Goal: Find specific page/section: Find specific page/section

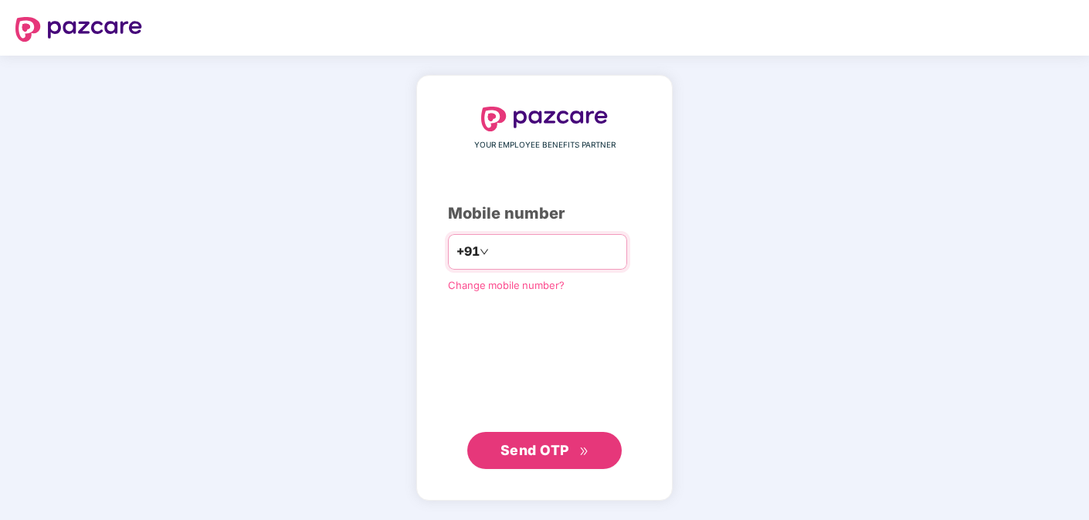
type input "**********"
click at [546, 442] on span "Send OTP" at bounding box center [535, 450] width 69 height 16
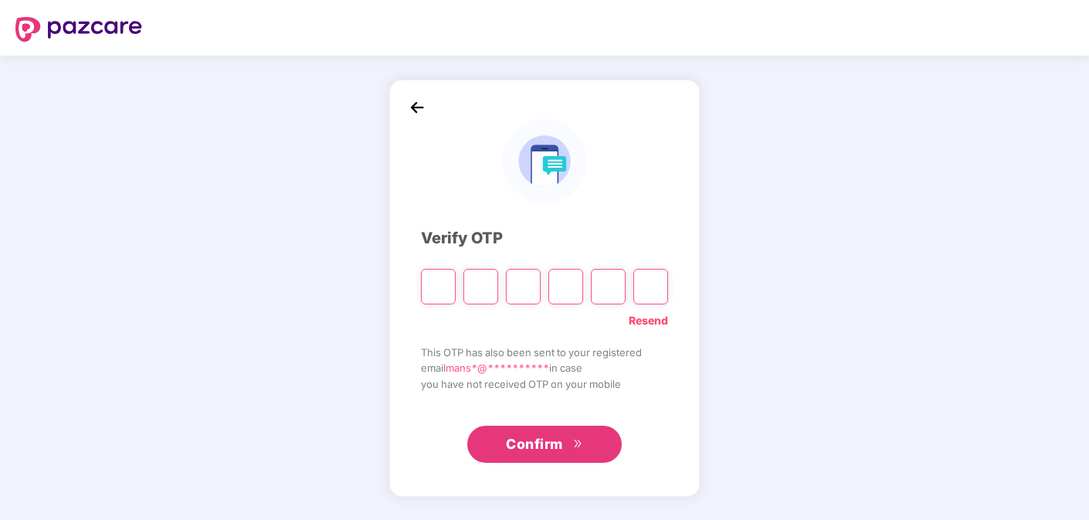
paste input "*"
type input "*"
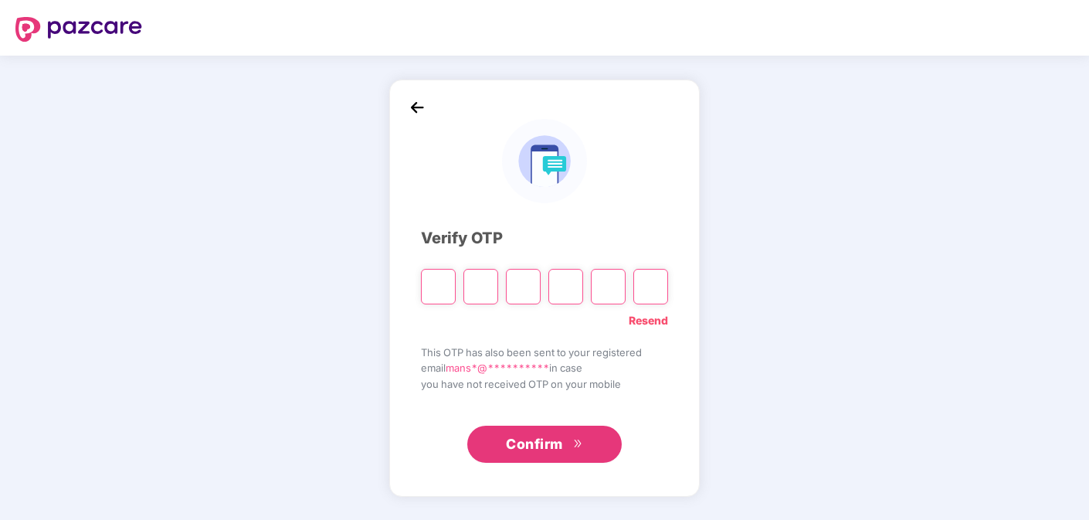
type input "*"
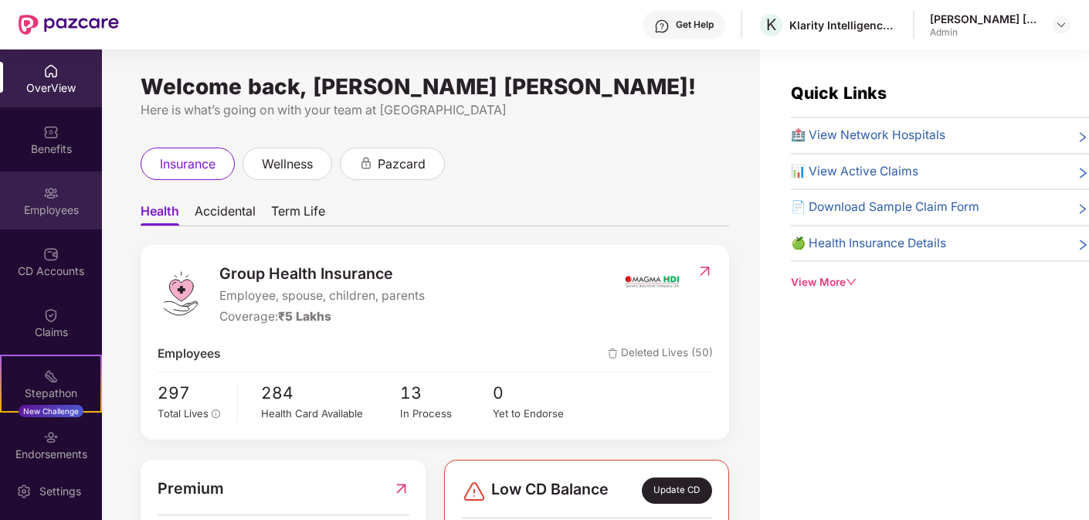
click at [45, 209] on div "Employees" at bounding box center [51, 209] width 102 height 15
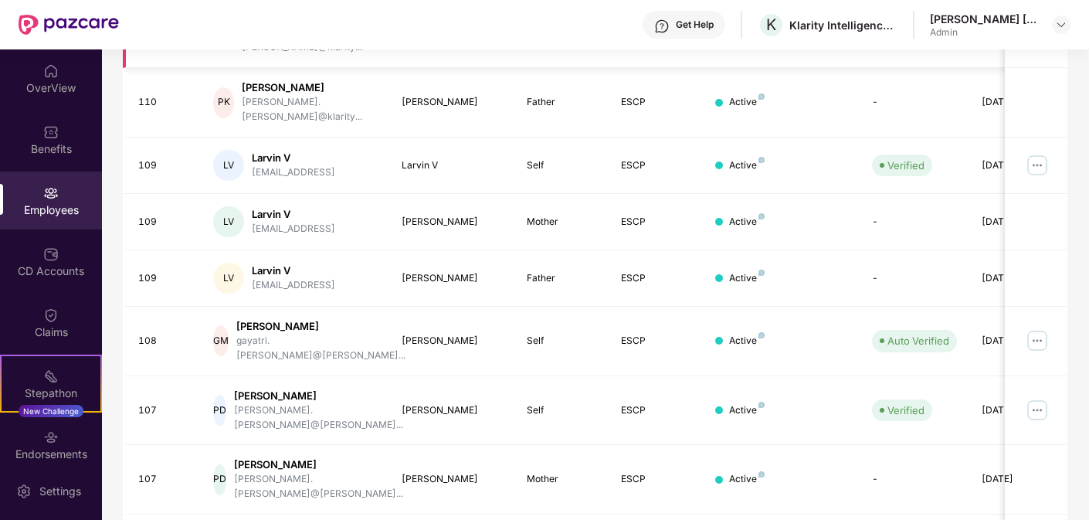
scroll to position [429, 0]
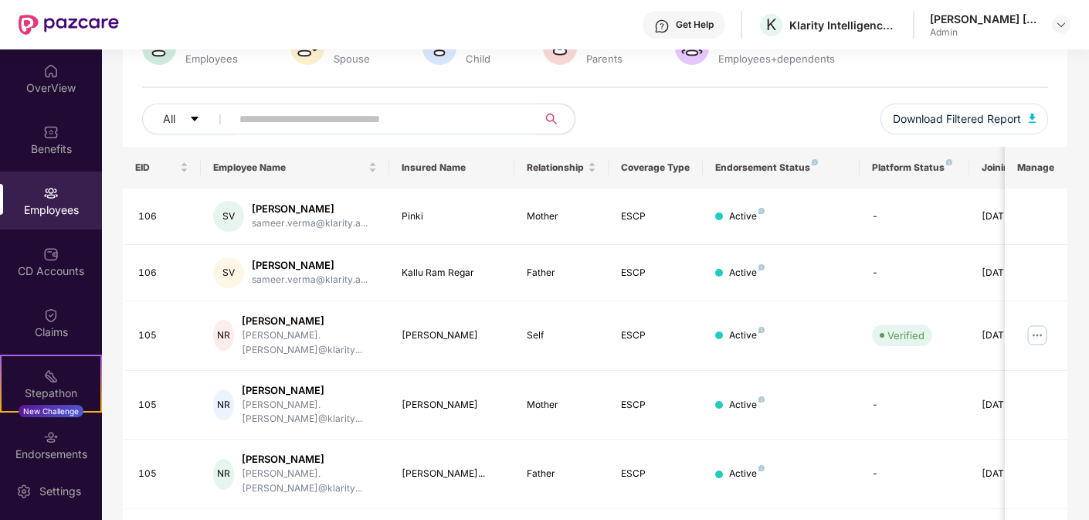
scroll to position [0, 0]
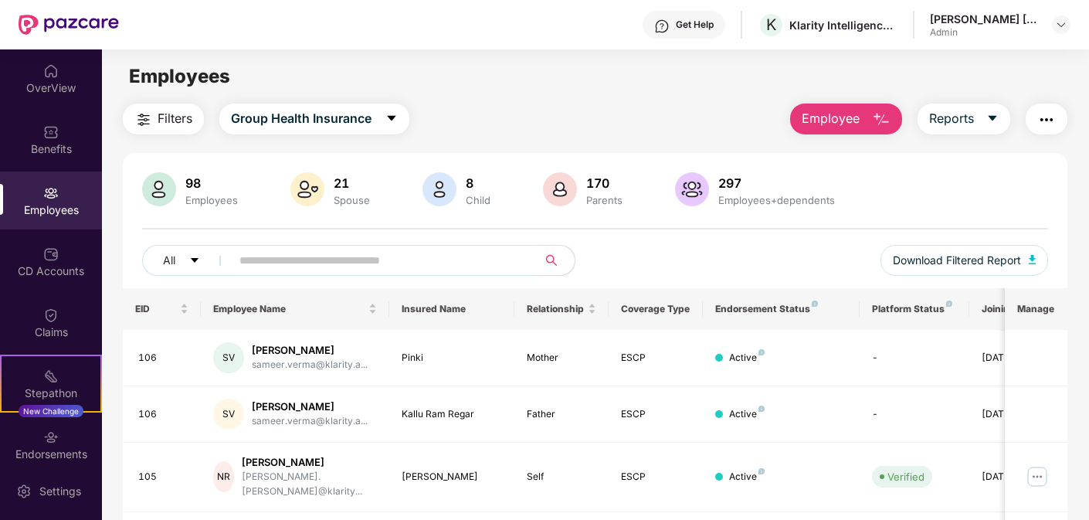
click at [190, 191] on div "98 Employees" at bounding box center [211, 190] width 65 height 32
click at [219, 191] on div "98 Employees" at bounding box center [211, 190] width 65 height 32
click at [172, 191] on img at bounding box center [159, 189] width 34 height 34
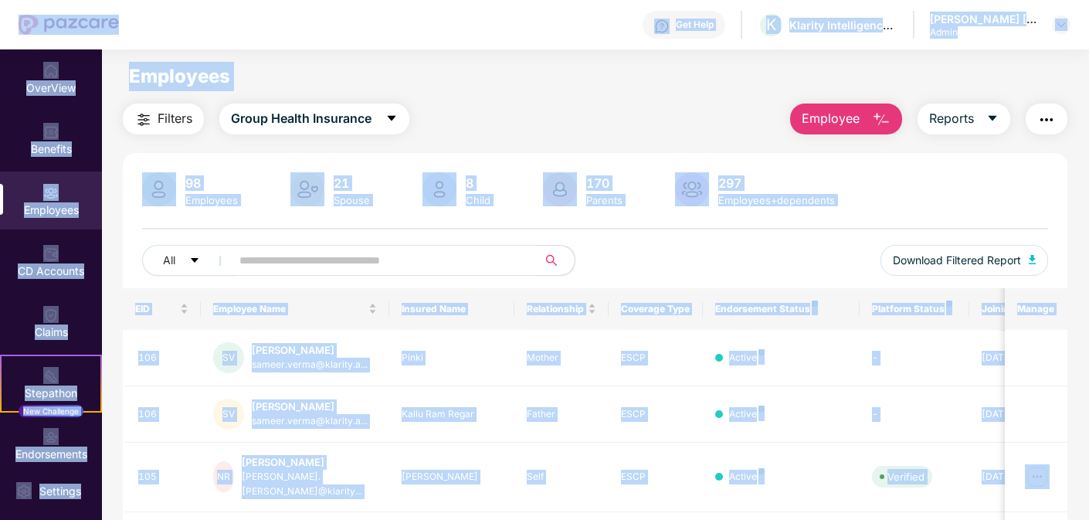
click at [484, 93] on main "Employees Filters Group Health Insurance Employee Reports 98 Employees 21 Spous…" at bounding box center [595, 309] width 986 height 520
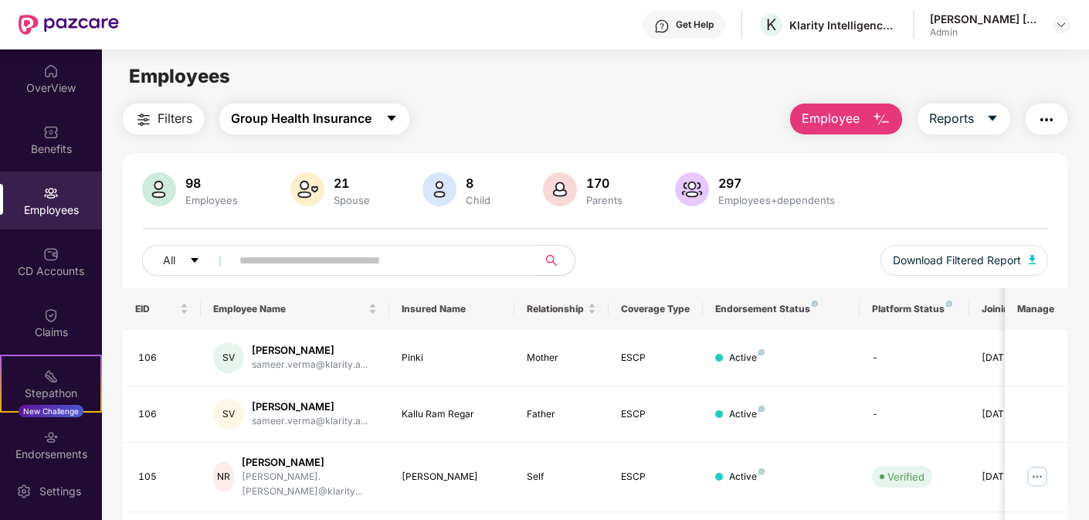
click at [319, 110] on span "Group Health Insurance" at bounding box center [301, 118] width 141 height 19
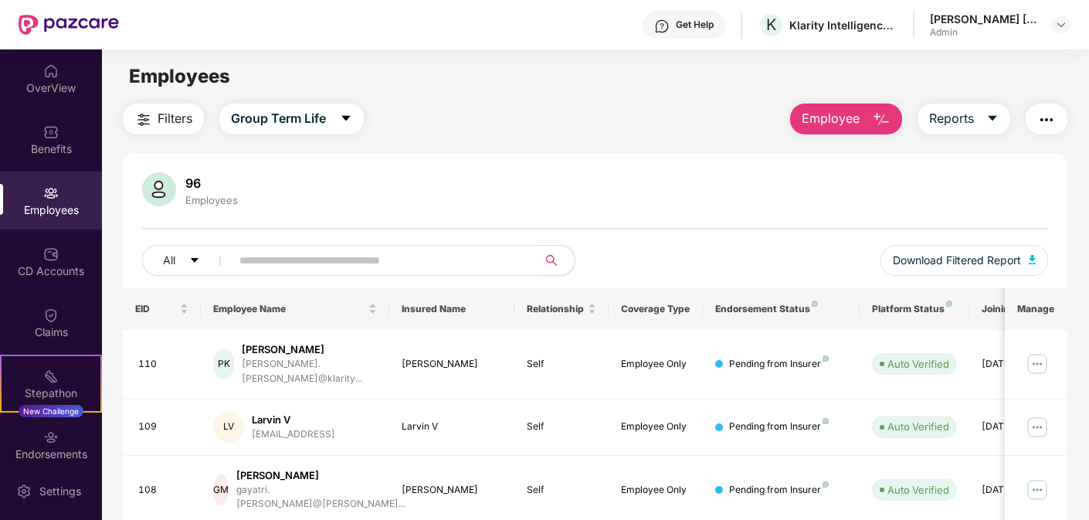
click at [384, 78] on div "Employees" at bounding box center [595, 76] width 986 height 29
click at [302, 257] on input "text" at bounding box center [377, 260] width 277 height 23
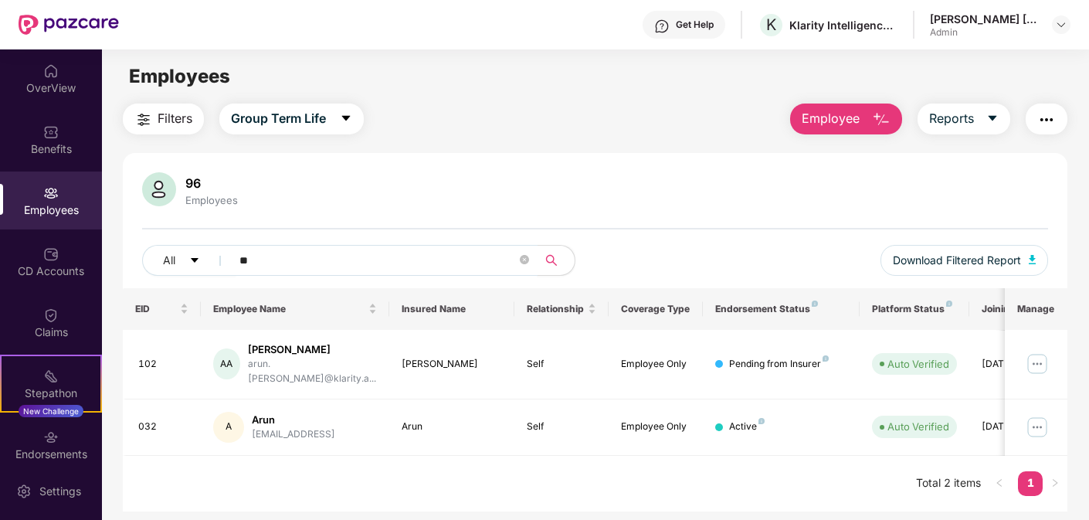
type input "*"
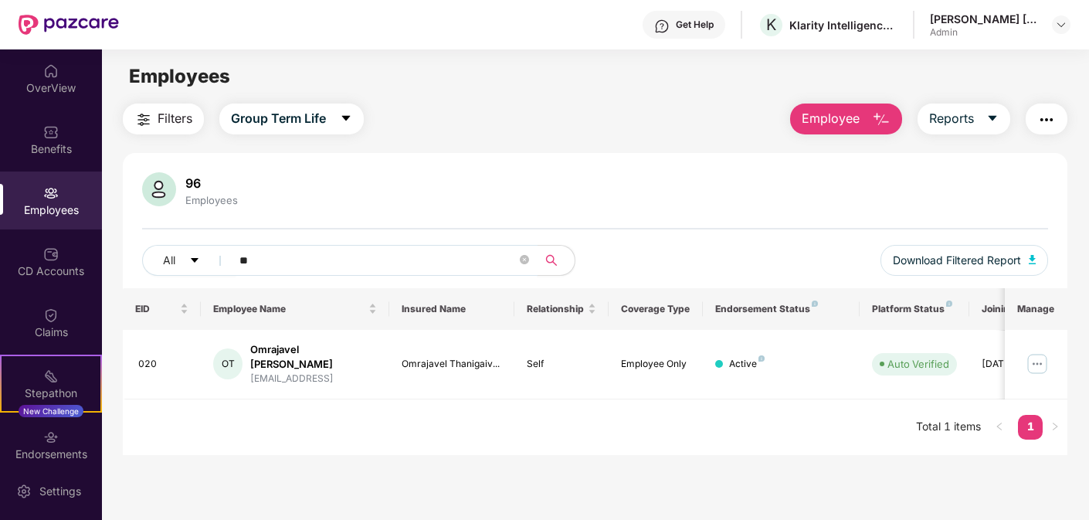
type input "**"
click at [208, 195] on div "Employees" at bounding box center [211, 200] width 59 height 12
click at [278, 127] on span "Group Term Life" at bounding box center [278, 118] width 95 height 19
click at [459, 105] on div "Filters Accidental Insurance Employee Reports" at bounding box center [595, 118] width 945 height 31
click at [305, 120] on span "Accidental Insurance" at bounding box center [293, 118] width 125 height 19
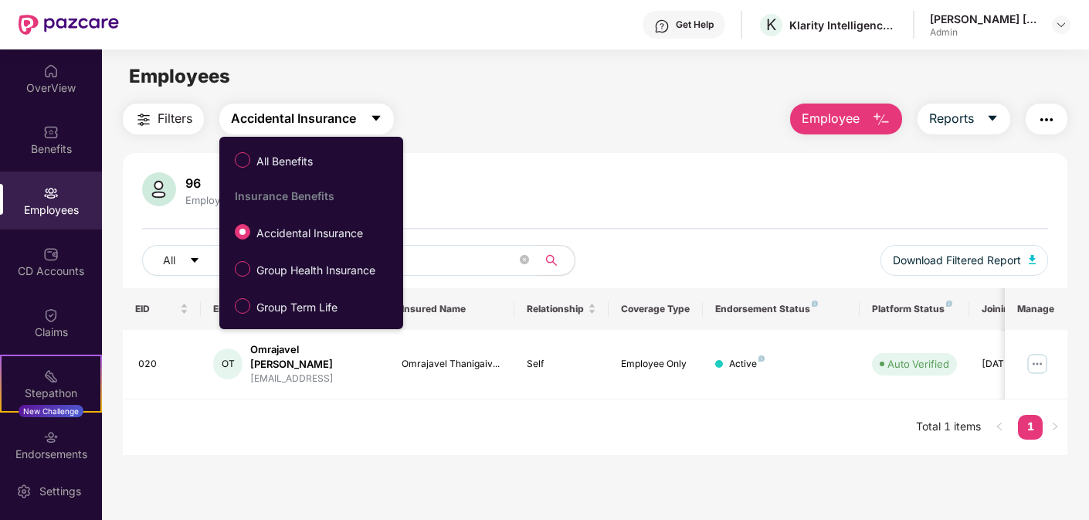
click at [305, 120] on span "Accidental Insurance" at bounding box center [293, 118] width 125 height 19
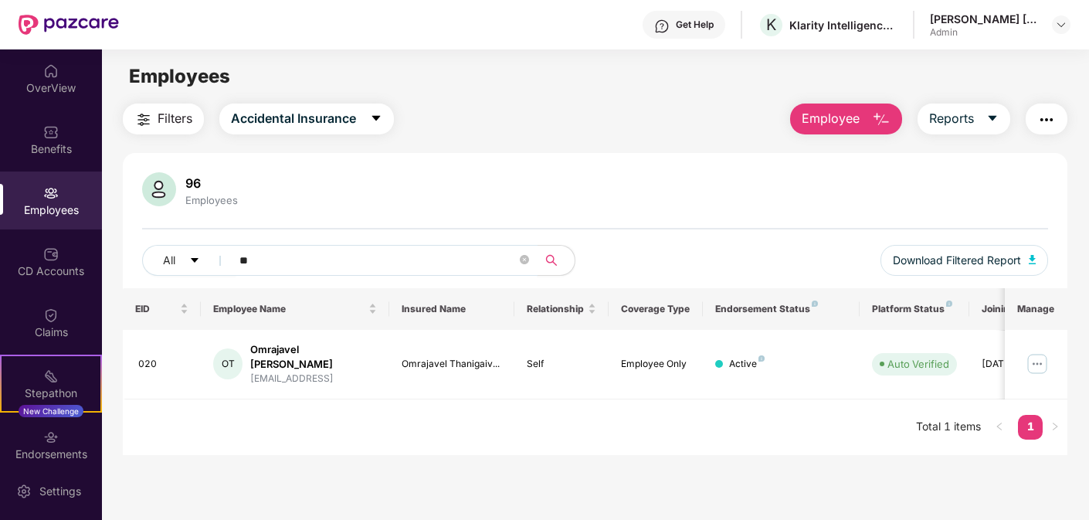
click at [292, 256] on input "**" at bounding box center [377, 260] width 277 height 23
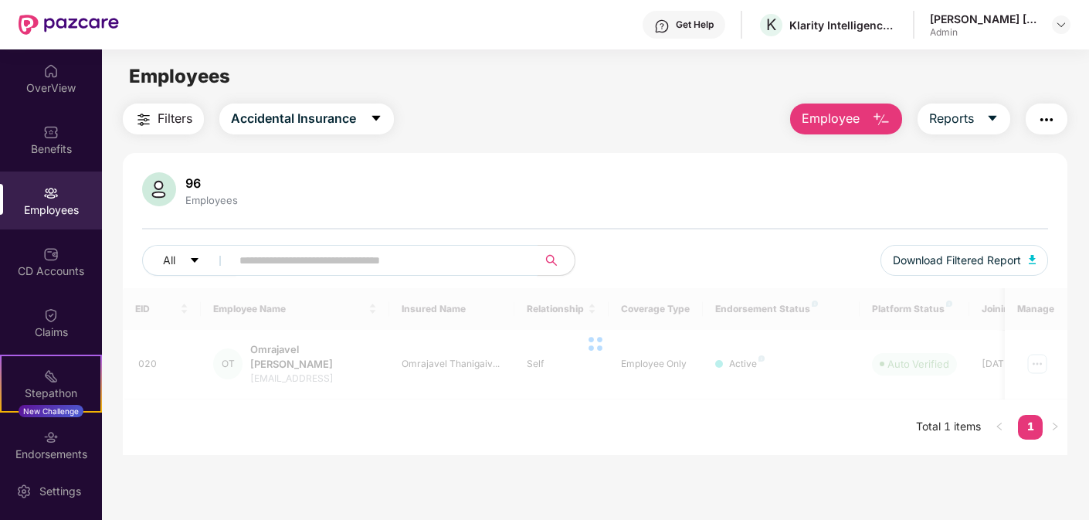
click at [515, 212] on div "96 Employees All Download Filtered Report" at bounding box center [595, 230] width 945 height 116
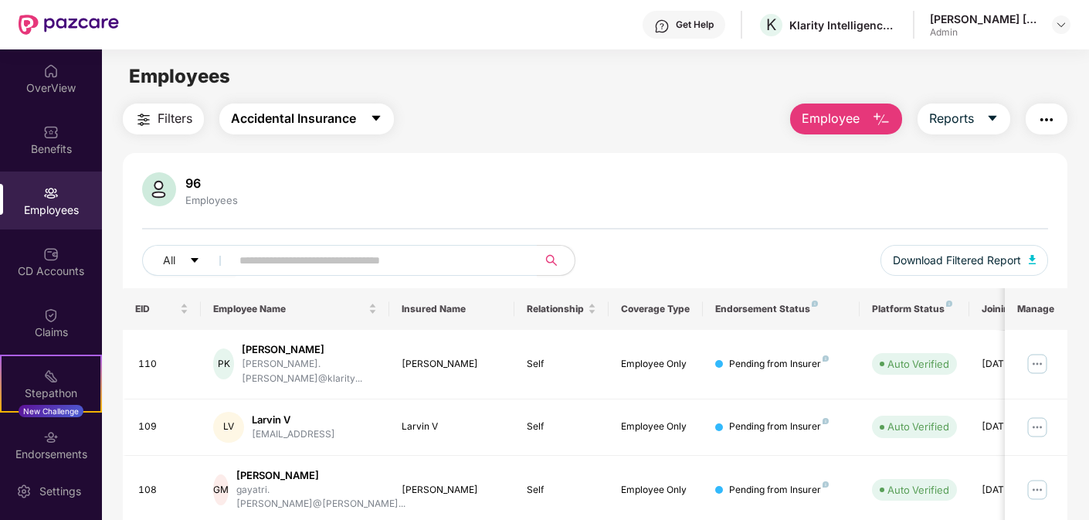
click at [327, 126] on span "Accidental Insurance" at bounding box center [293, 118] width 125 height 19
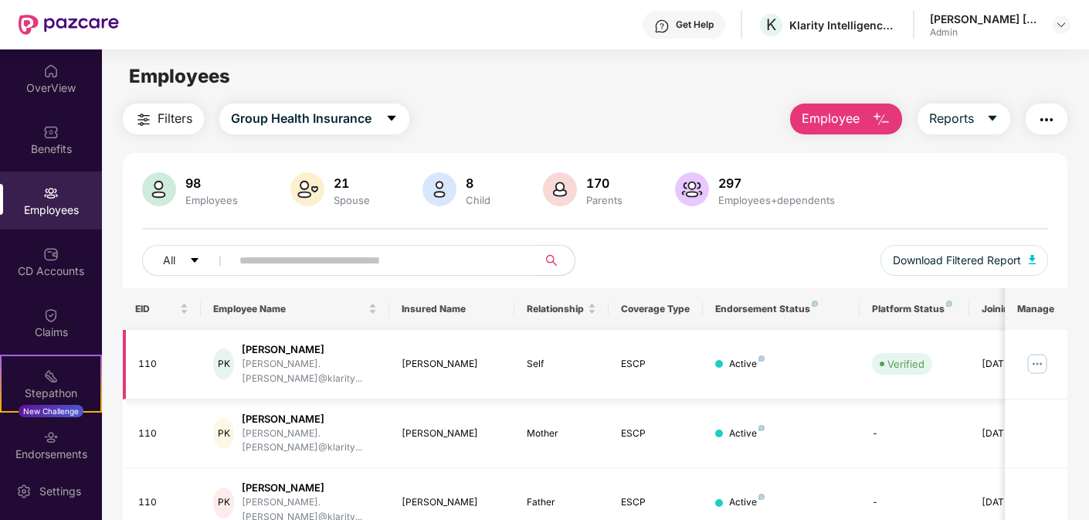
scroll to position [42, 0]
